Goal: Task Accomplishment & Management: Use online tool/utility

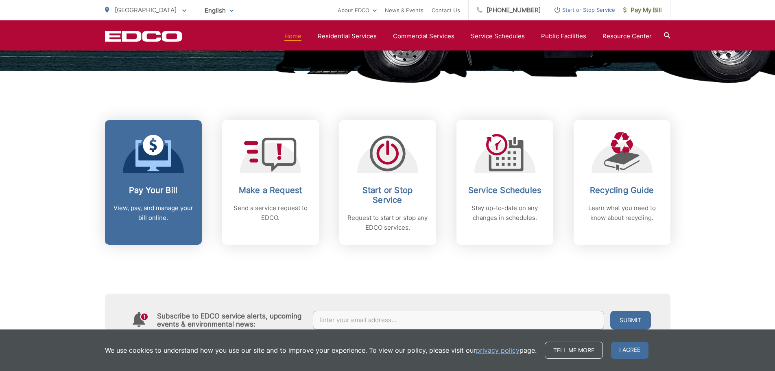
scroll to position [366, 0]
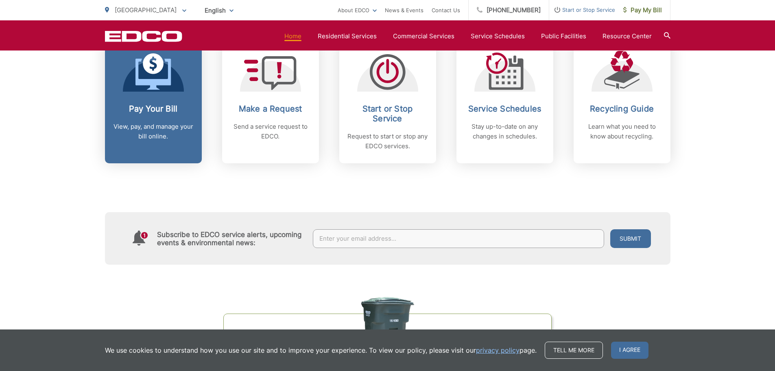
click at [158, 94] on link "Pay Your Bill View, pay, and manage your bill online." at bounding box center [153, 101] width 97 height 125
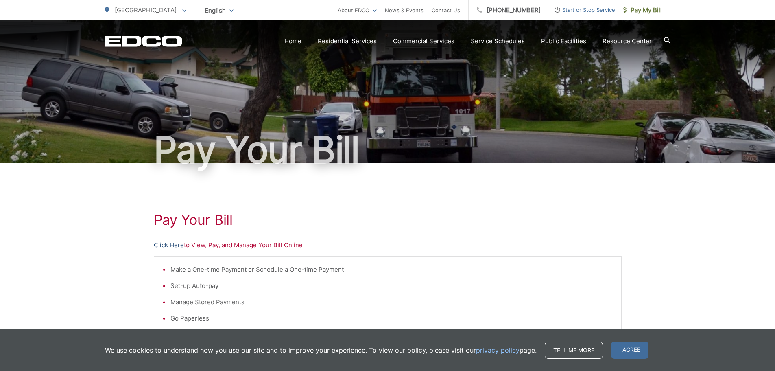
click at [169, 243] on link "Click Here" at bounding box center [169, 245] width 30 height 10
